Goal: Find specific page/section: Find specific page/section

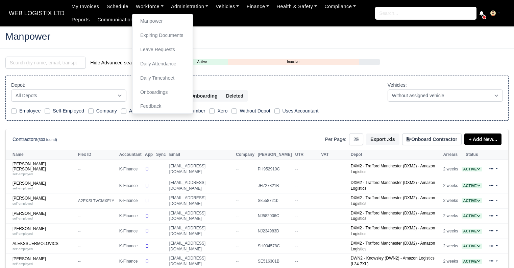
select select "25"
click at [147, 80] on link "Daily Timesheet" at bounding box center [162, 78] width 55 height 14
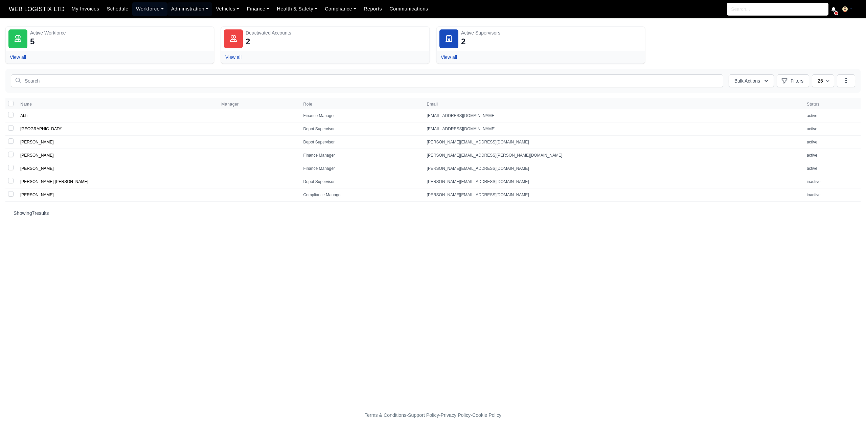
click at [147, 10] on link "Workforce" at bounding box center [149, 8] width 35 height 13
click at [160, 31] on link "Expiring Documents" at bounding box center [162, 38] width 55 height 14
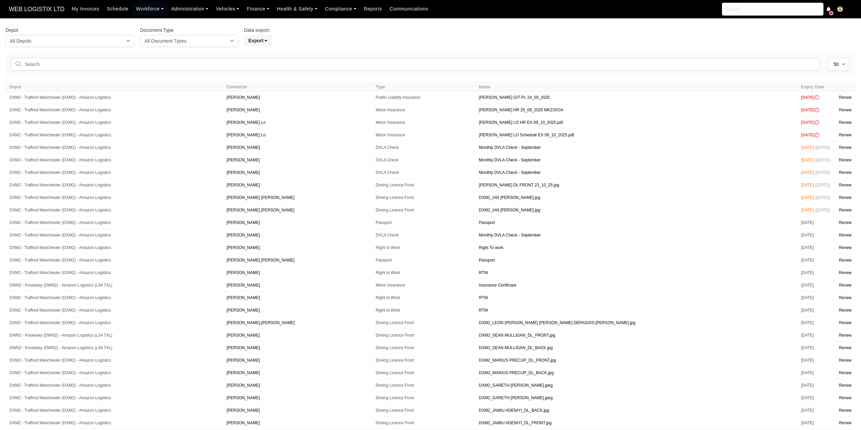
select select "50"
click at [148, 13] on link "Workforce" at bounding box center [149, 8] width 35 height 13
click at [142, 23] on link "Manpower" at bounding box center [162, 24] width 55 height 14
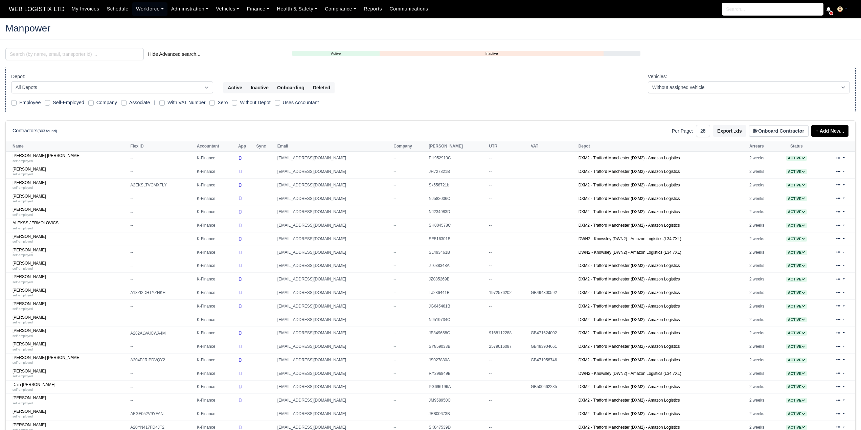
select select "25"
click at [86, 51] on input "search" at bounding box center [74, 54] width 138 height 12
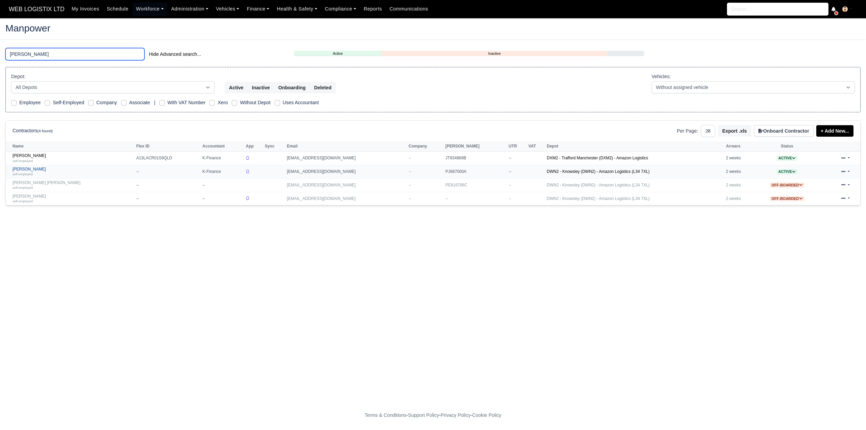
type input "[PERSON_NAME]"
click at [31, 172] on small "self-employed" at bounding box center [23, 174] width 20 height 4
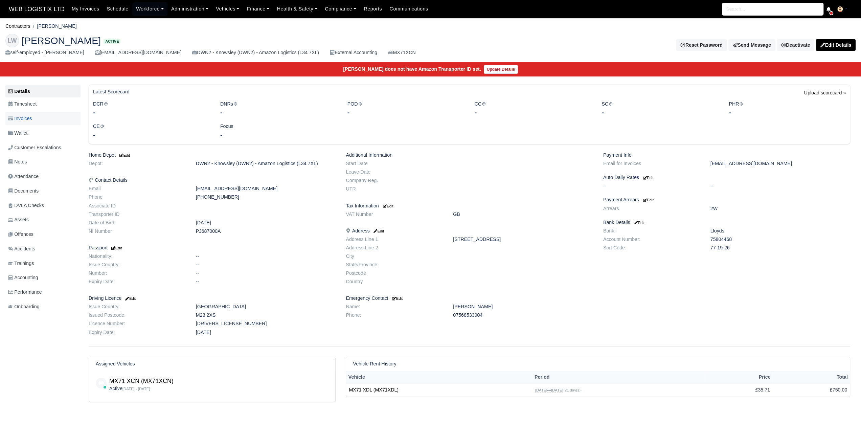
click at [37, 120] on link "Invoices" at bounding box center [42, 118] width 75 height 13
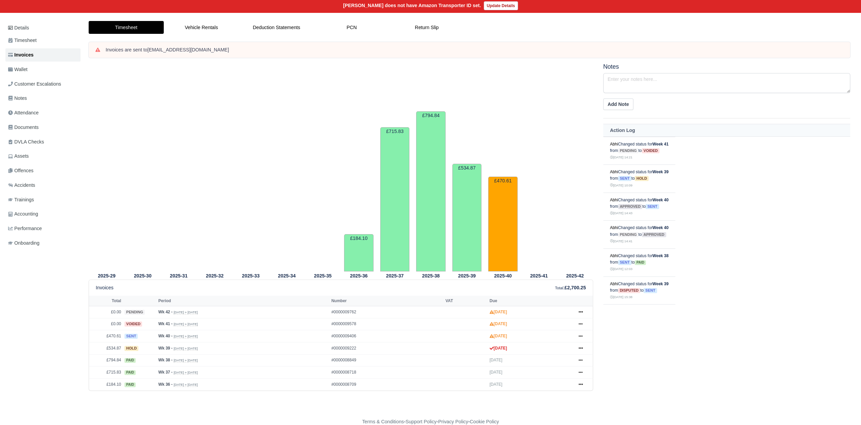
scroll to position [68, 0]
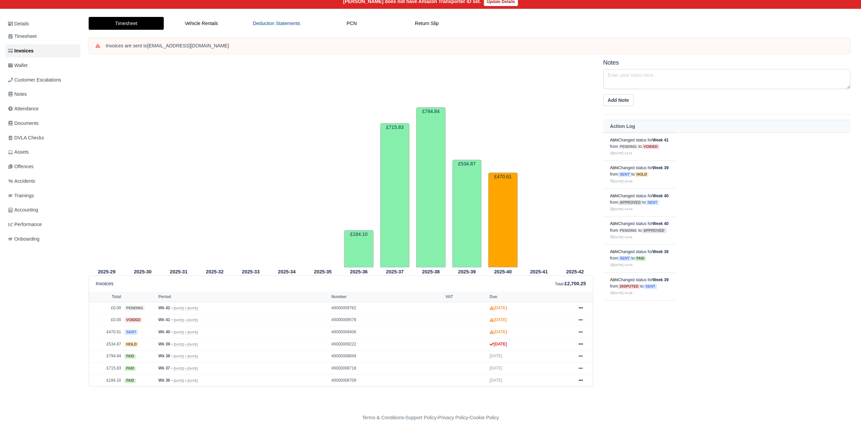
click at [271, 29] on link "Deduction Statements" at bounding box center [276, 23] width 75 height 13
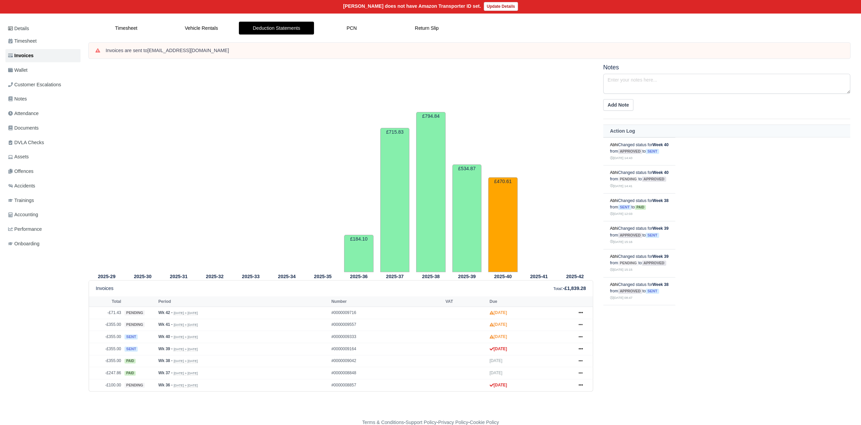
scroll to position [72, 0]
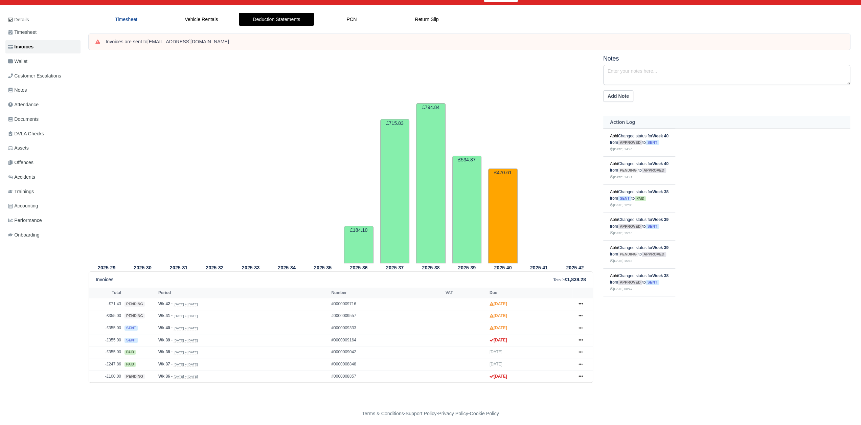
click at [131, 14] on link "Timesheet" at bounding box center [126, 19] width 75 height 13
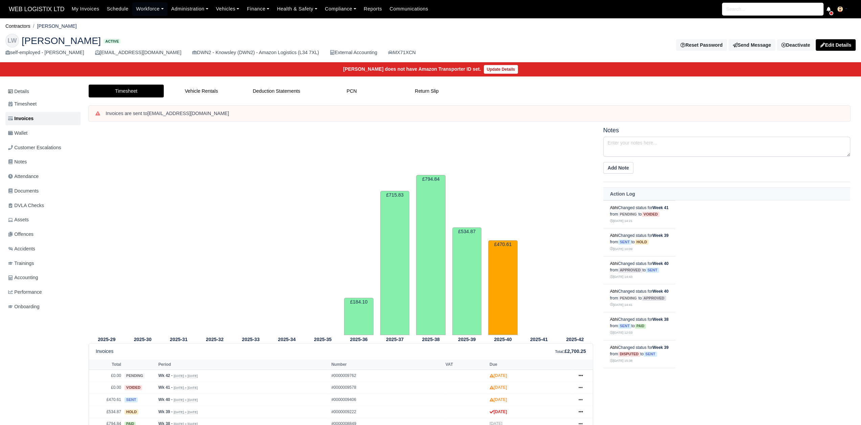
click at [49, 5] on span "WEB LOGISTIX LTD" at bounding box center [36, 9] width 63 height 14
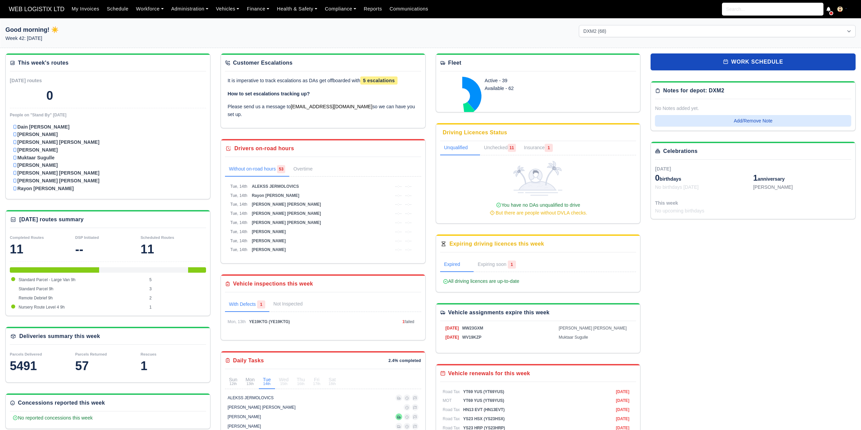
select select "1"
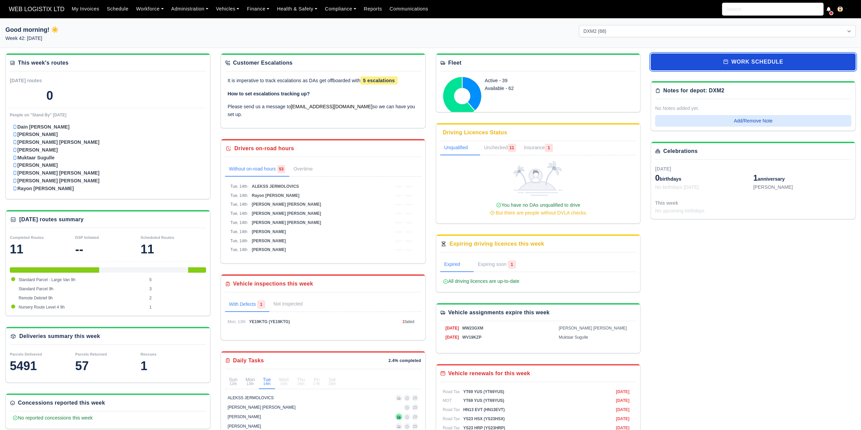
click at [769, 62] on link "work schedule" at bounding box center [752, 61] width 205 height 17
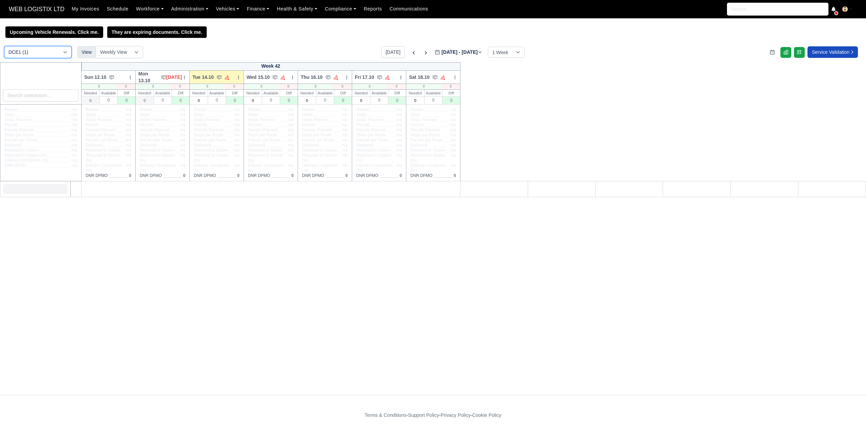
click at [37, 48] on select "DCE1 (1) DWN2 (37) DXM2 (68)" at bounding box center [38, 52] width 68 height 12
select select "1"
click at [4, 47] on select "DCE1 (1) DWN2 (37) DXM2 (68)" at bounding box center [38, 52] width 68 height 12
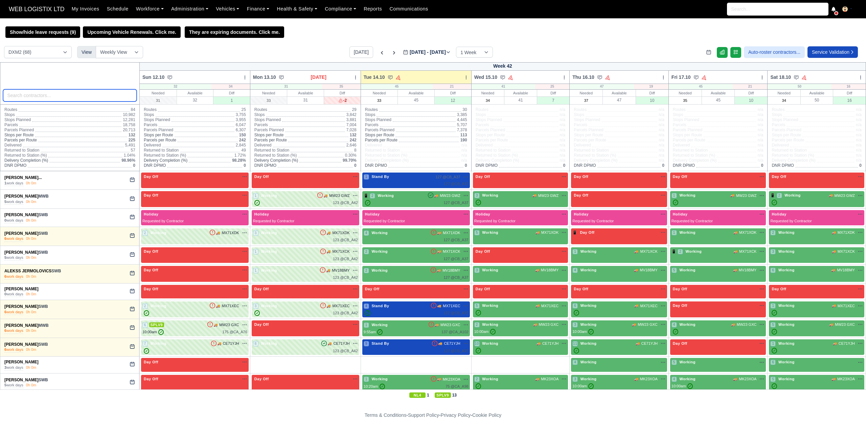
click at [30, 99] on input "search" at bounding box center [70, 95] width 134 height 12
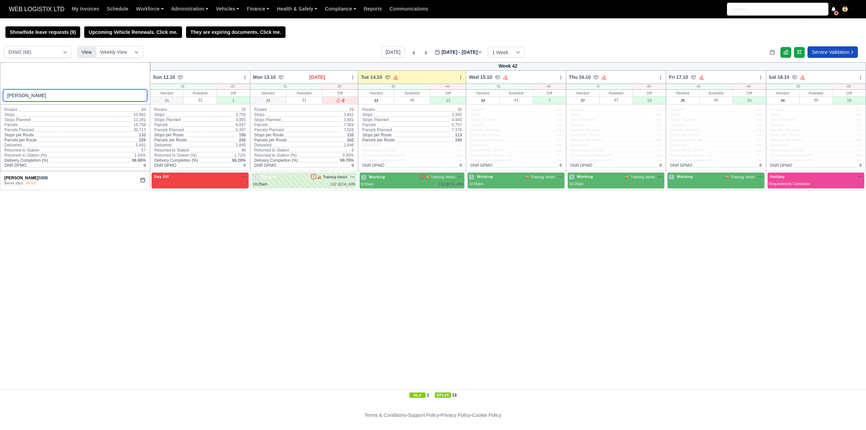
click at [44, 100] on input "[PERSON_NAME]" at bounding box center [75, 95] width 144 height 12
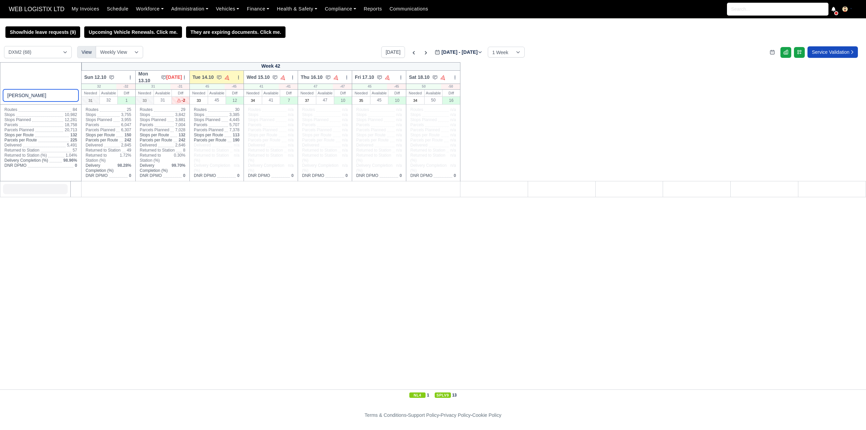
click at [31, 96] on input "[PERSON_NAME]" at bounding box center [41, 95] width 76 height 12
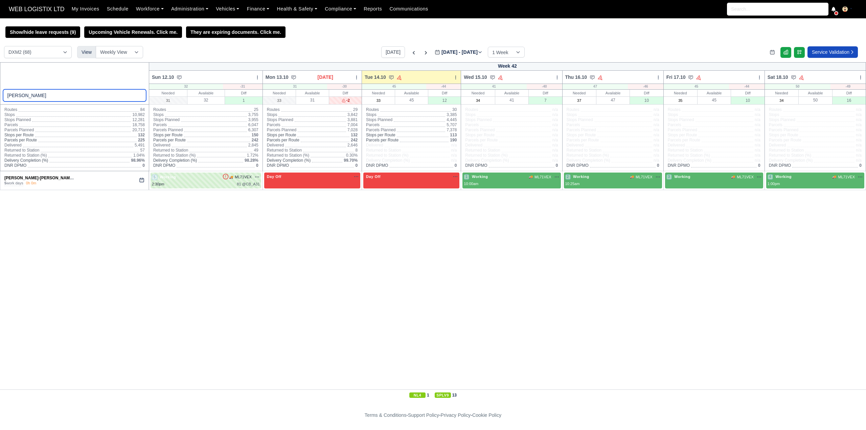
click at [41, 97] on input "[PERSON_NAME]" at bounding box center [74, 95] width 143 height 12
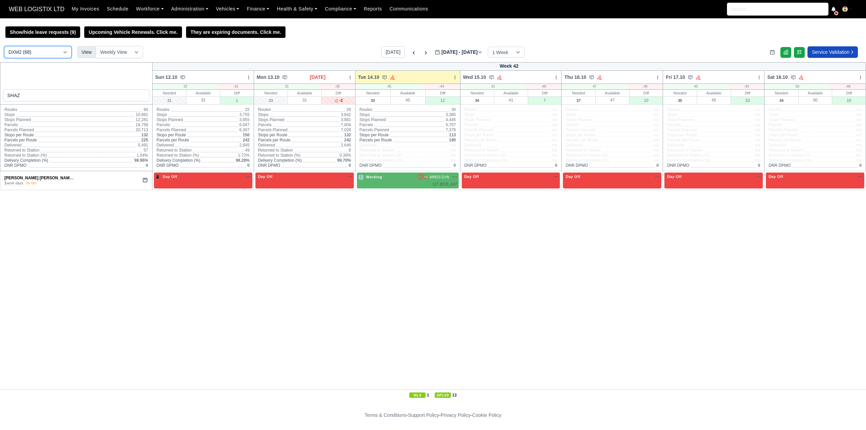
click at [42, 56] on select "DCE1 (1) DWN2 (37) DXM2 (68)" at bounding box center [38, 52] width 68 height 12
click at [44, 236] on div "SHAZ Week 42 Sun 12.10 Bulk Status Change Daily Tasks Planned Routes Service De…" at bounding box center [433, 225] width 866 height 327
click at [47, 96] on input "SHAZ" at bounding box center [76, 95] width 146 height 12
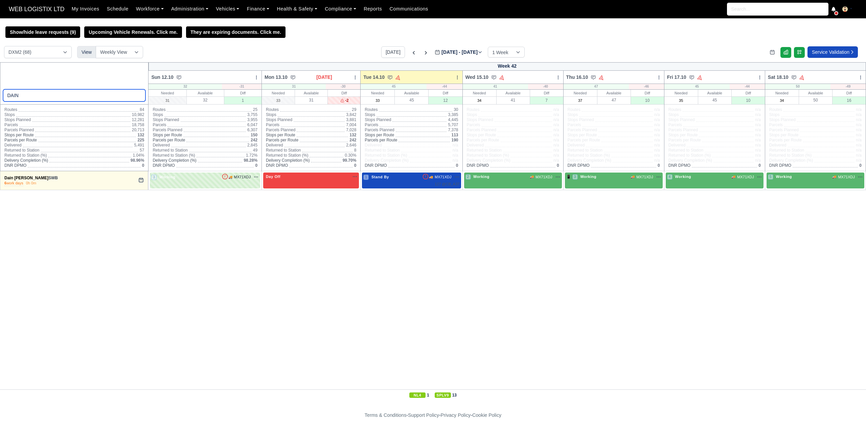
click at [50, 101] on input "DAIN" at bounding box center [74, 95] width 143 height 12
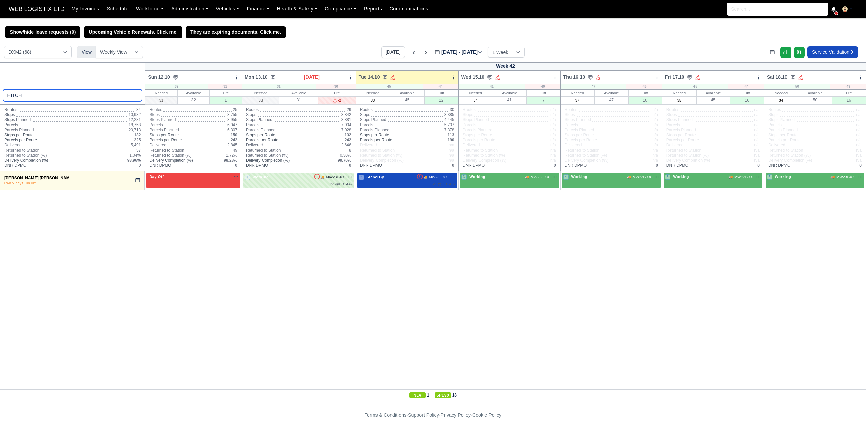
click at [34, 94] on input "HITCH" at bounding box center [72, 95] width 139 height 12
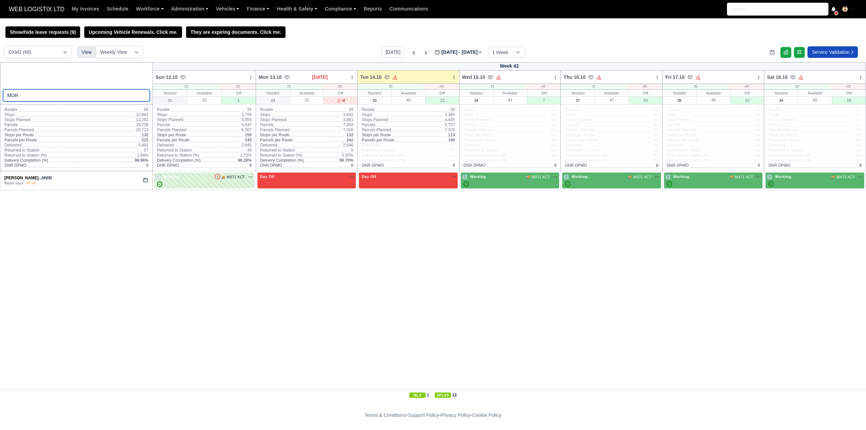
click at [52, 92] on input "MOR" at bounding box center [76, 95] width 147 height 12
type input "MOUAD"
